Goal: Transaction & Acquisition: Purchase product/service

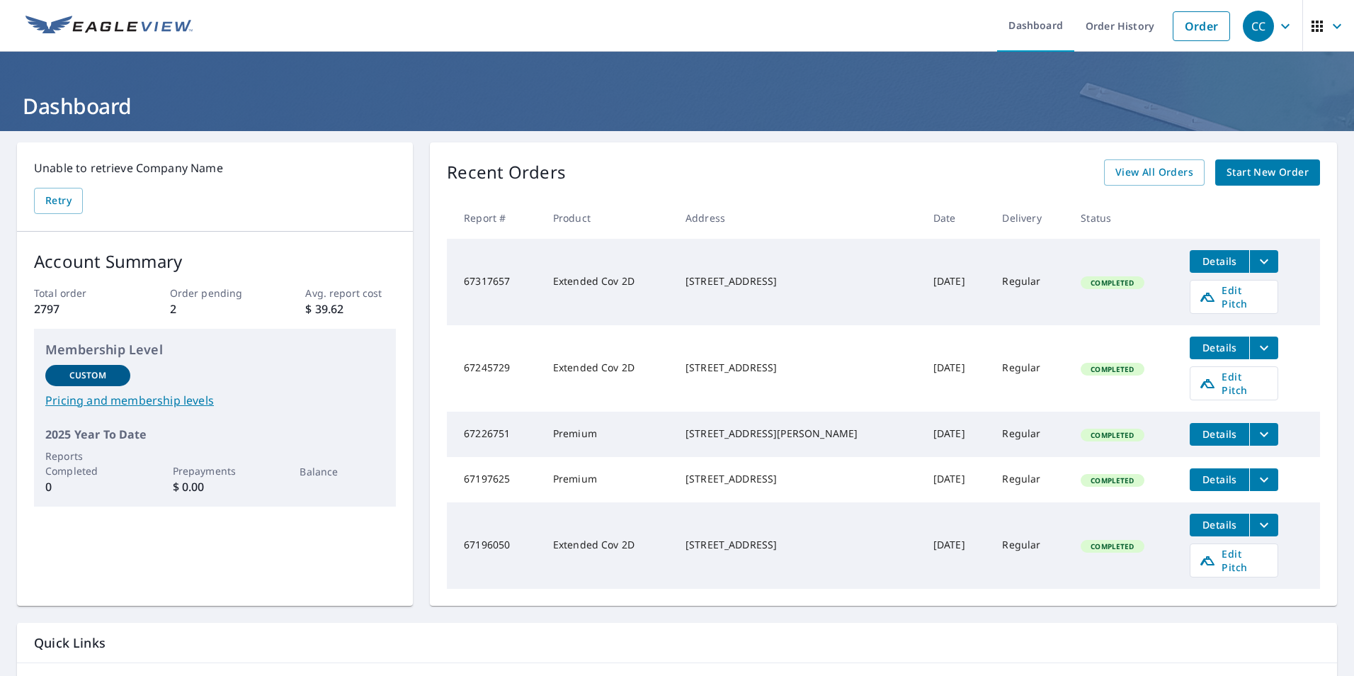
click at [1259, 179] on span "Start New Order" at bounding box center [1268, 173] width 82 height 18
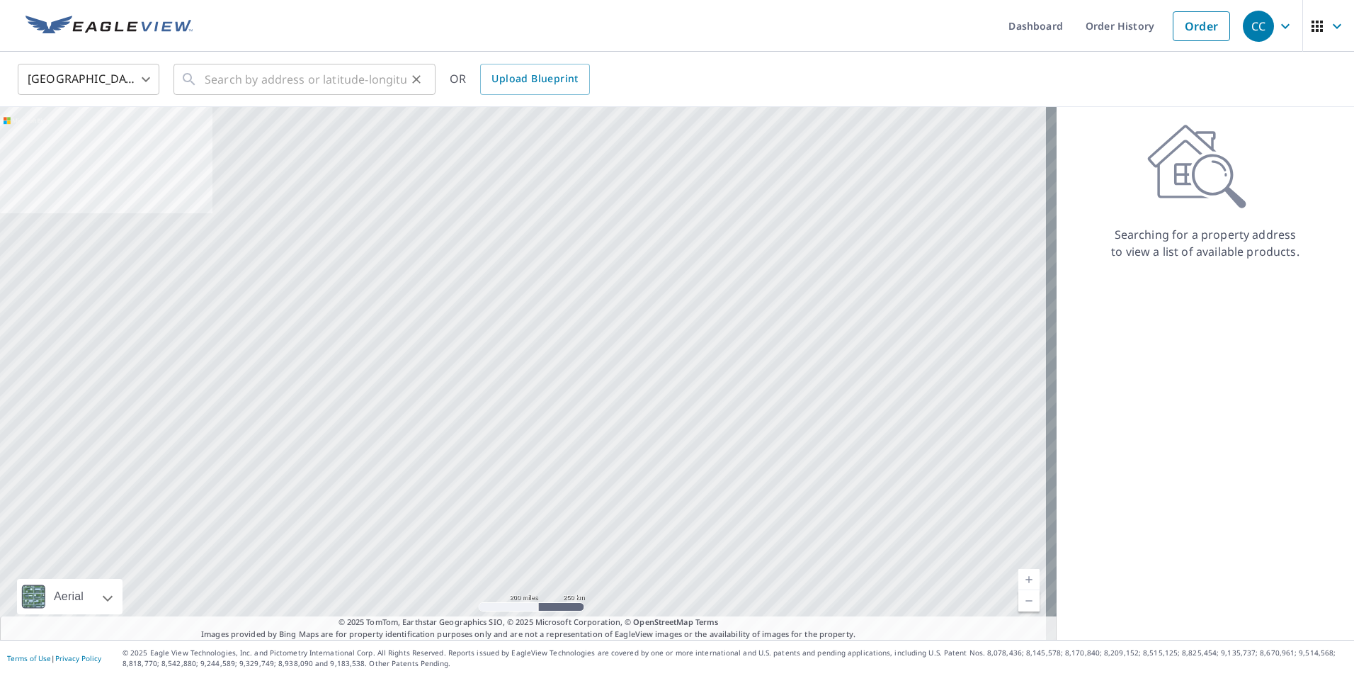
click at [204, 79] on div "​" at bounding box center [305, 79] width 262 height 31
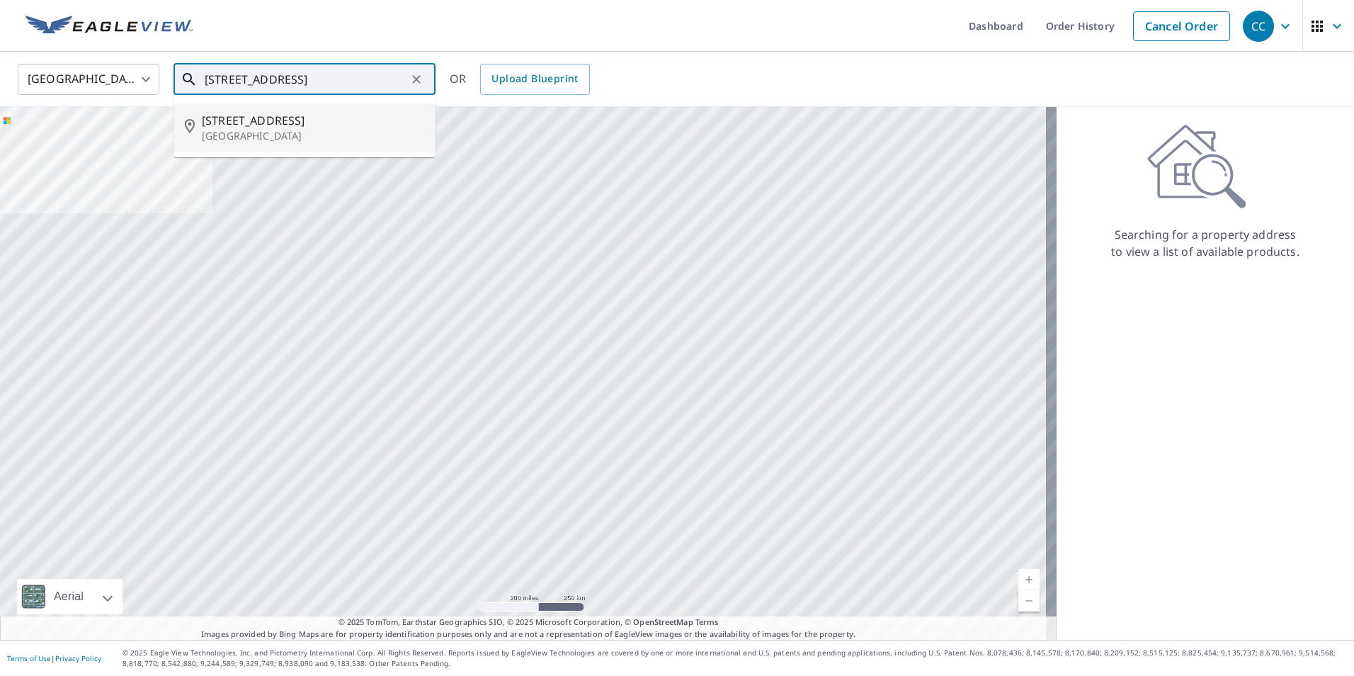
click at [227, 126] on span "[STREET_ADDRESS]" at bounding box center [313, 120] width 222 height 17
type input "[STREET_ADDRESS]"
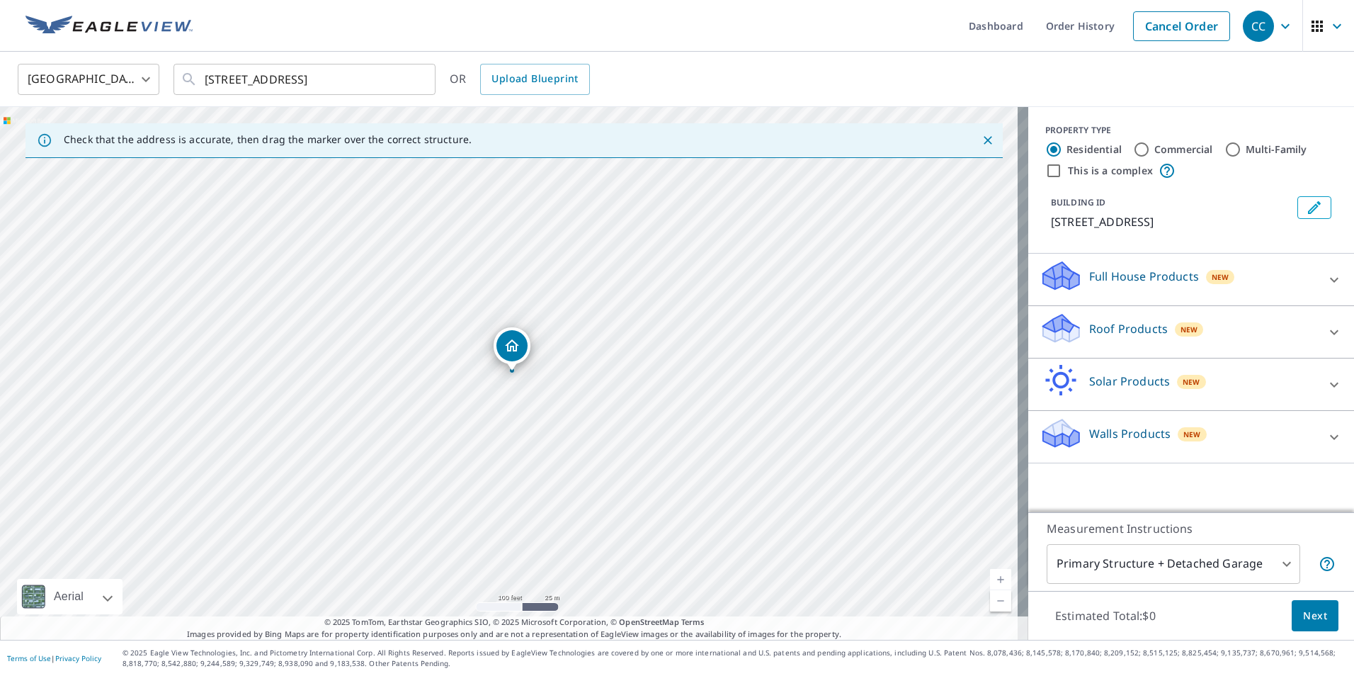
drag, startPoint x: 452, startPoint y: 354, endPoint x: 877, endPoint y: 464, distance: 439.0
click at [877, 465] on div "[STREET_ADDRESS]" at bounding box center [514, 373] width 1029 height 533
drag, startPoint x: 662, startPoint y: 409, endPoint x: 652, endPoint y: 383, distance: 28.3
click at [652, 383] on div "[STREET_ADDRESS]" at bounding box center [514, 373] width 1029 height 533
click at [1055, 328] on icon at bounding box center [1061, 324] width 36 height 18
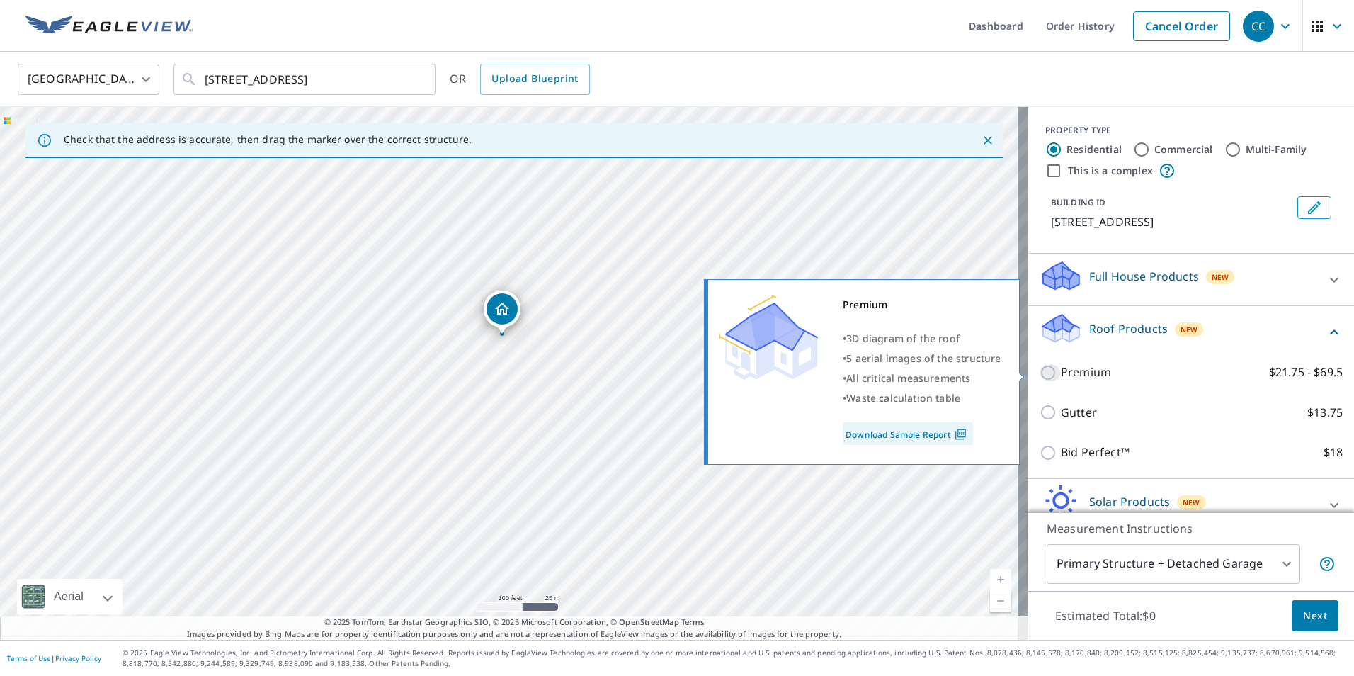
click at [1040, 370] on input "Premium $21.75 - $69.5" at bounding box center [1050, 372] width 21 height 17
checkbox input "true"
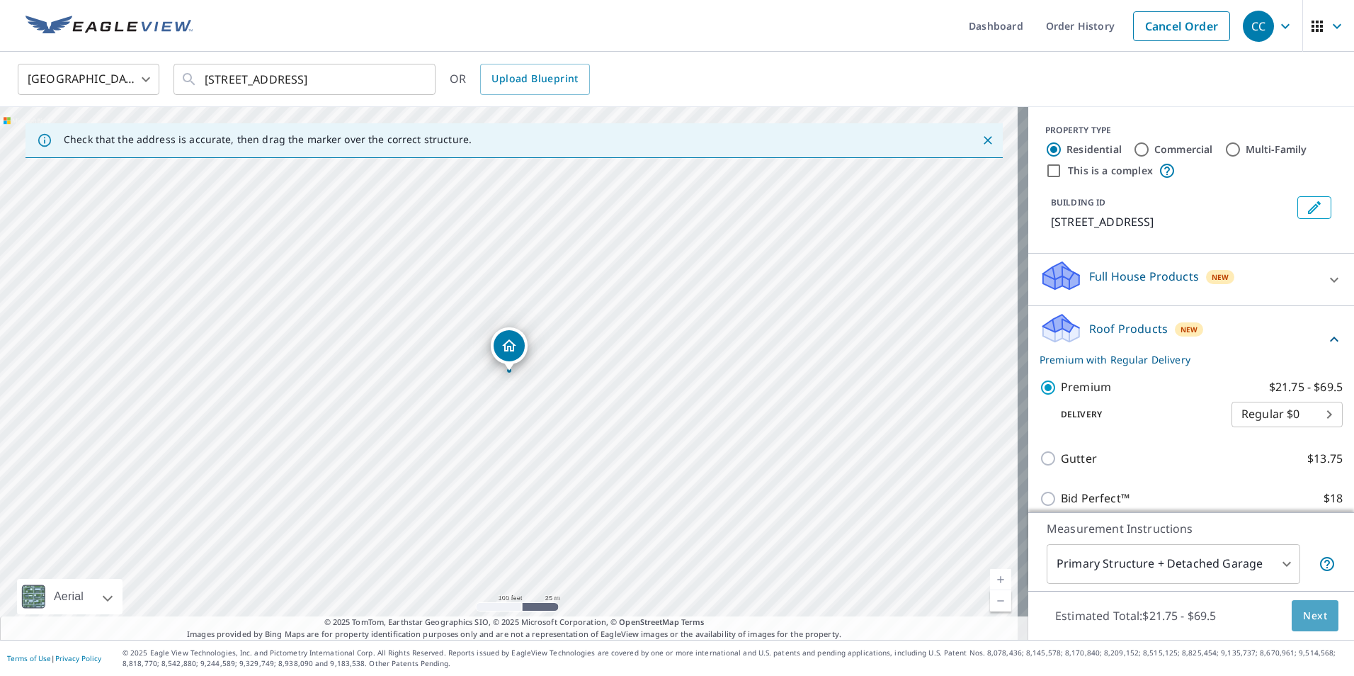
click at [1303, 616] on span "Next" at bounding box center [1315, 616] width 24 height 18
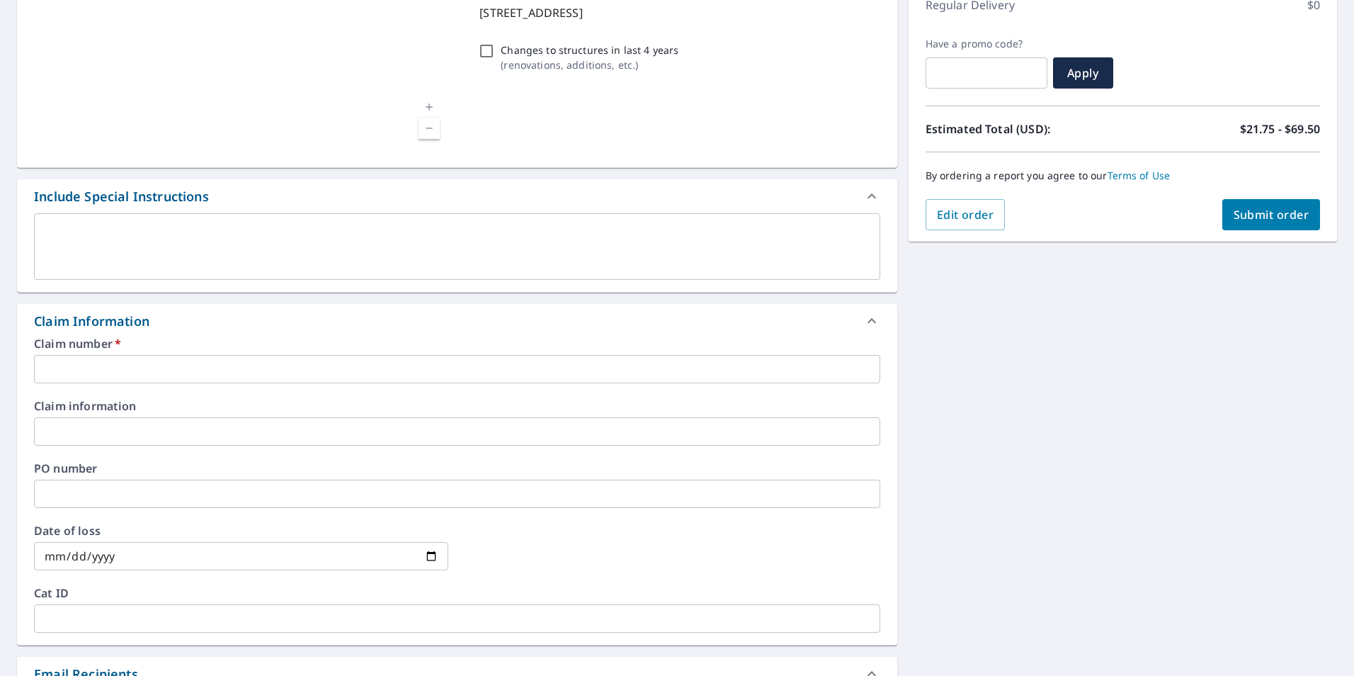
scroll to position [213, 0]
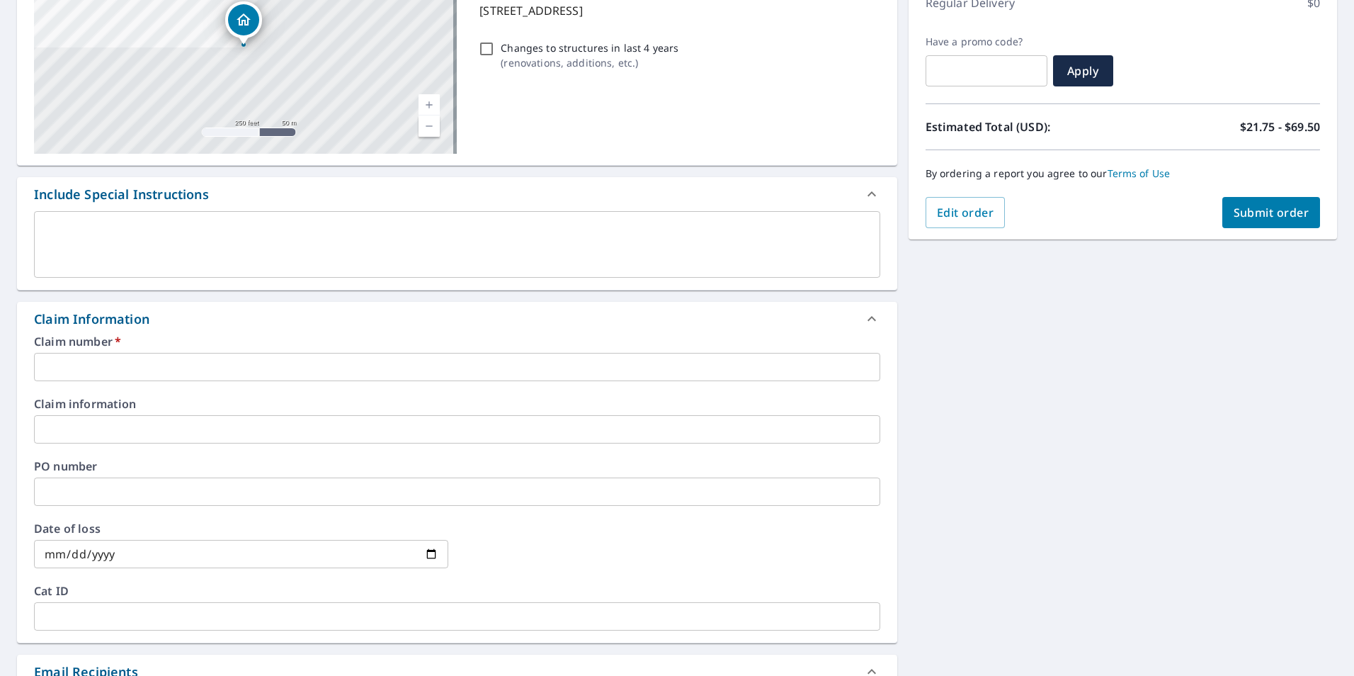
click at [44, 366] on input "text" at bounding box center [457, 367] width 846 height 28
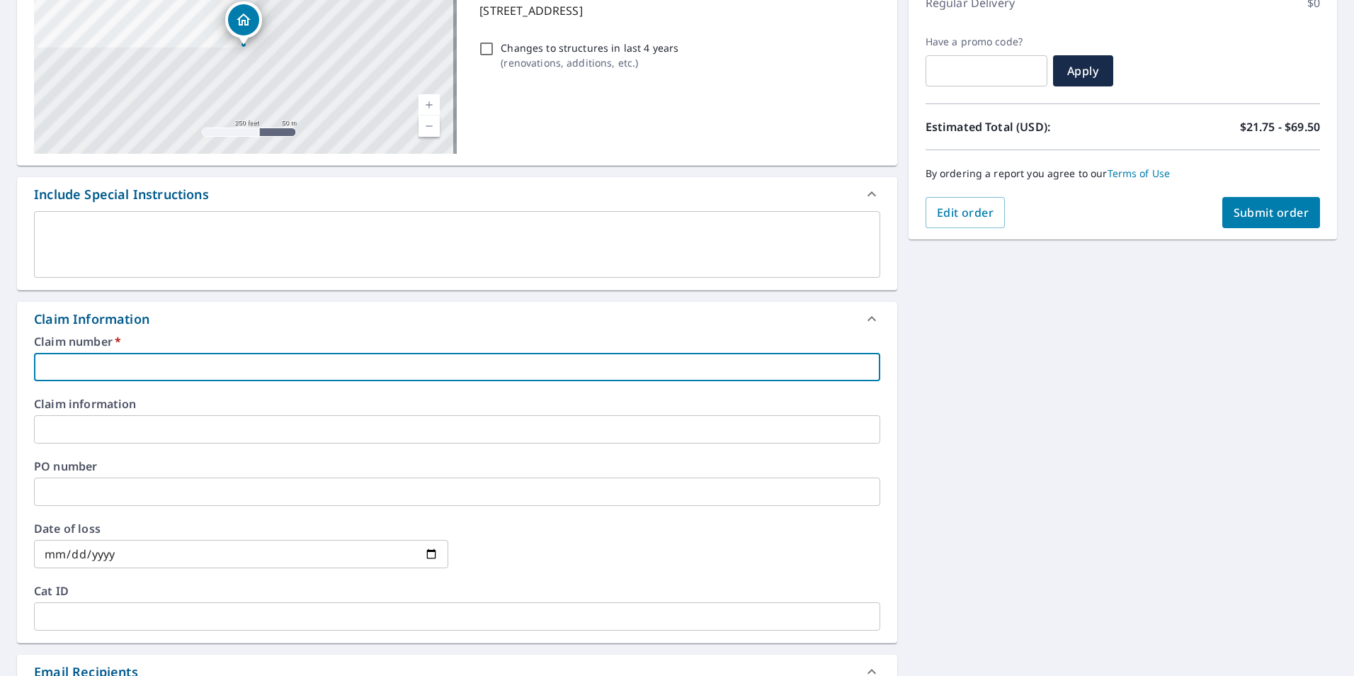
type input "[PERSON_NAME]"
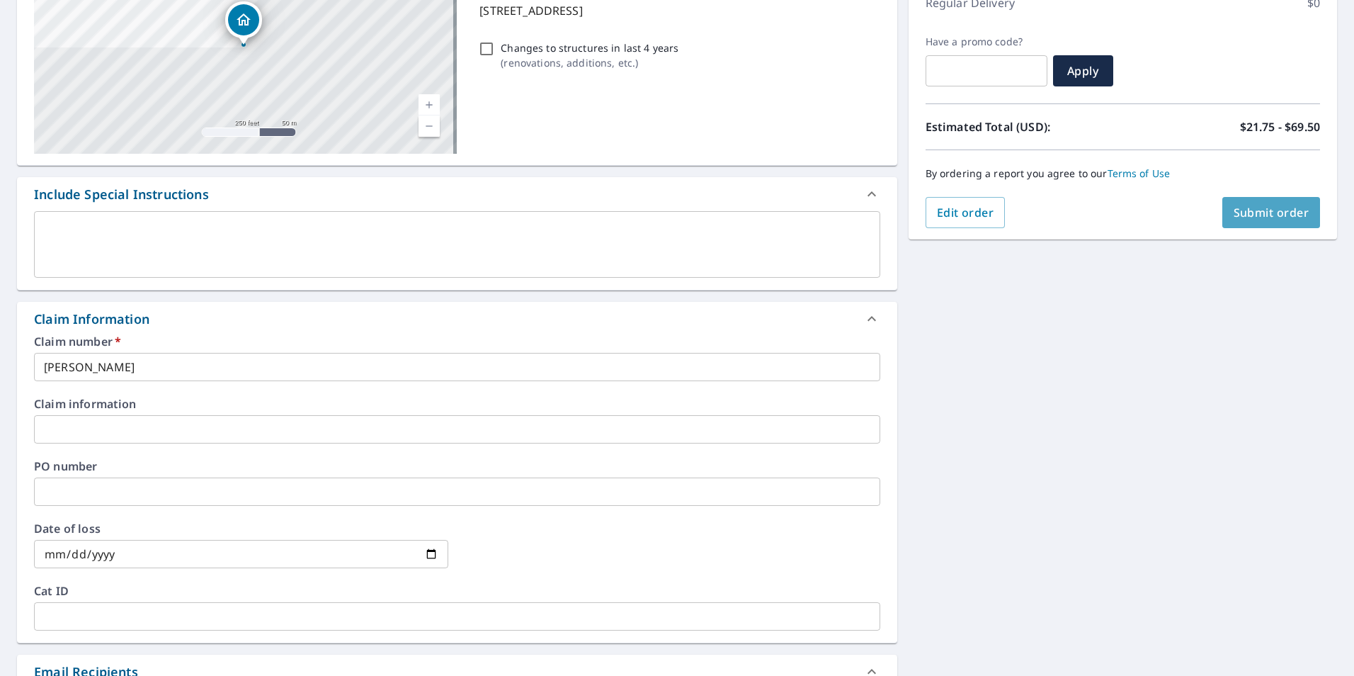
click at [1257, 217] on span "Submit order" at bounding box center [1272, 213] width 76 height 16
checkbox input "true"
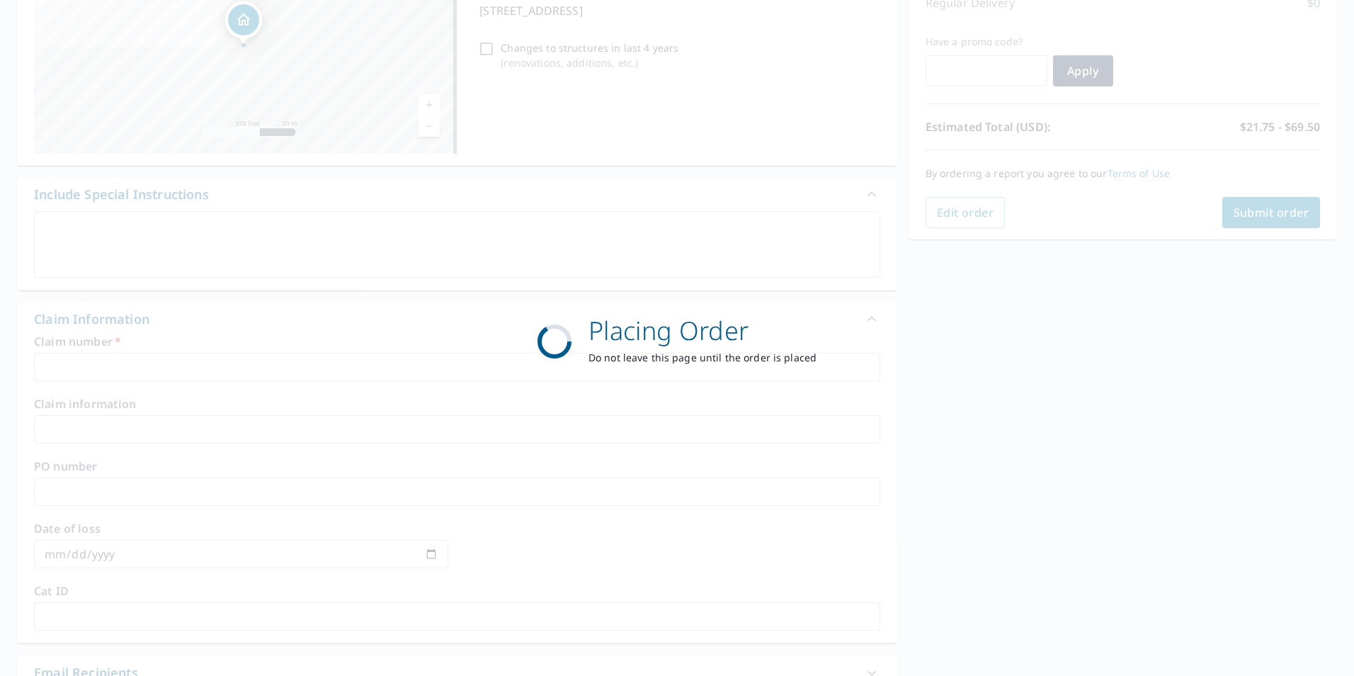
scroll to position [158, 0]
